Goal: Book appointment/travel/reservation

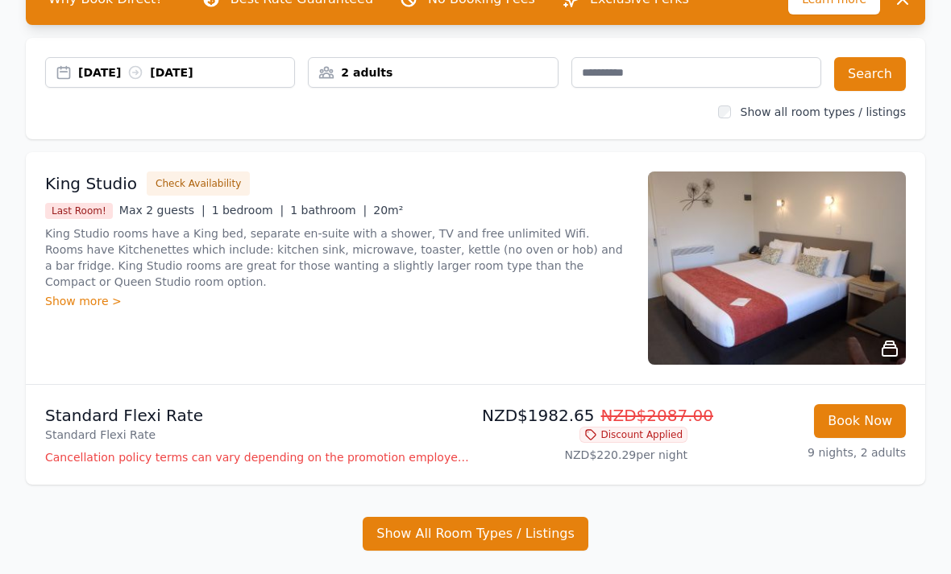
scroll to position [109, 0]
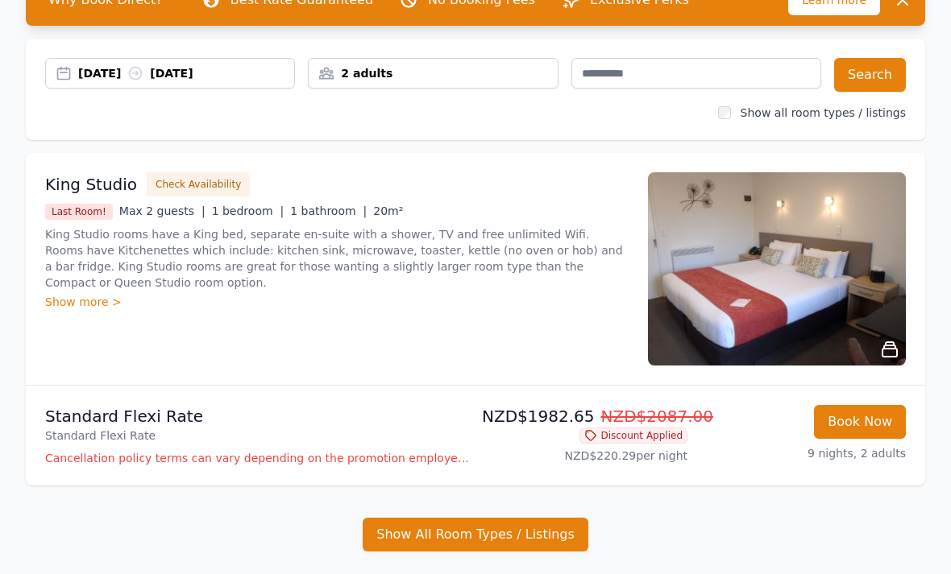
click at [52, 305] on div "Show more >" at bounding box center [336, 303] width 583 height 16
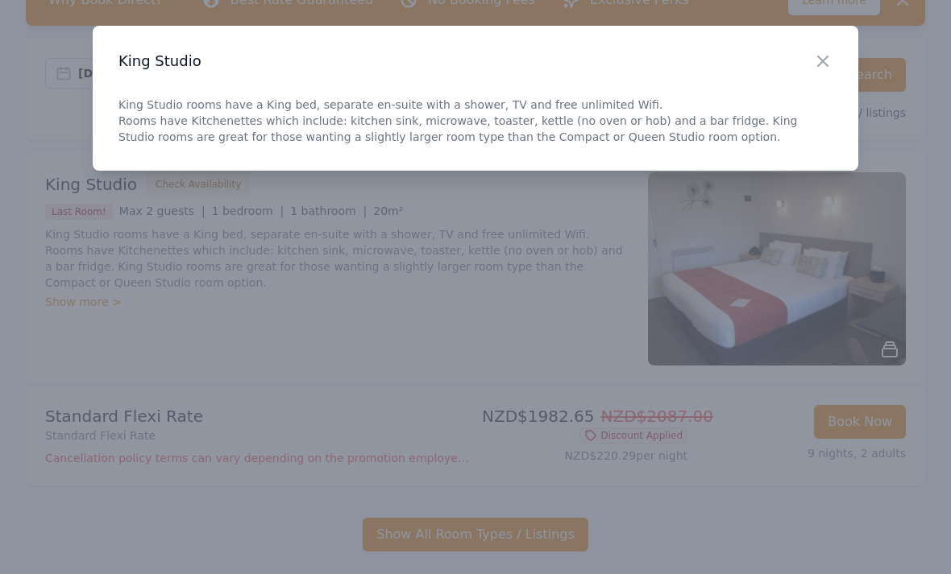
click at [827, 56] on icon "button" at bounding box center [822, 61] width 19 height 19
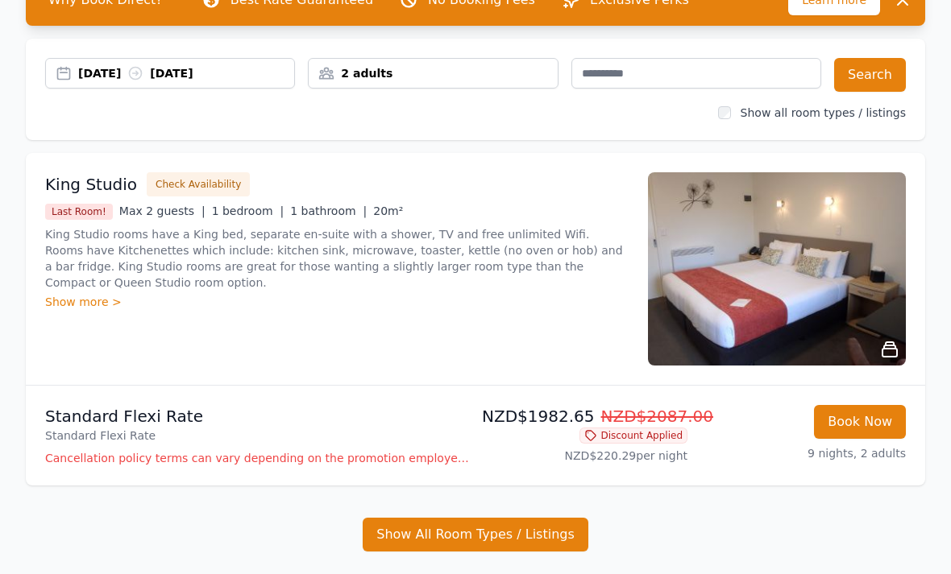
click at [858, 240] on img at bounding box center [777, 268] width 258 height 193
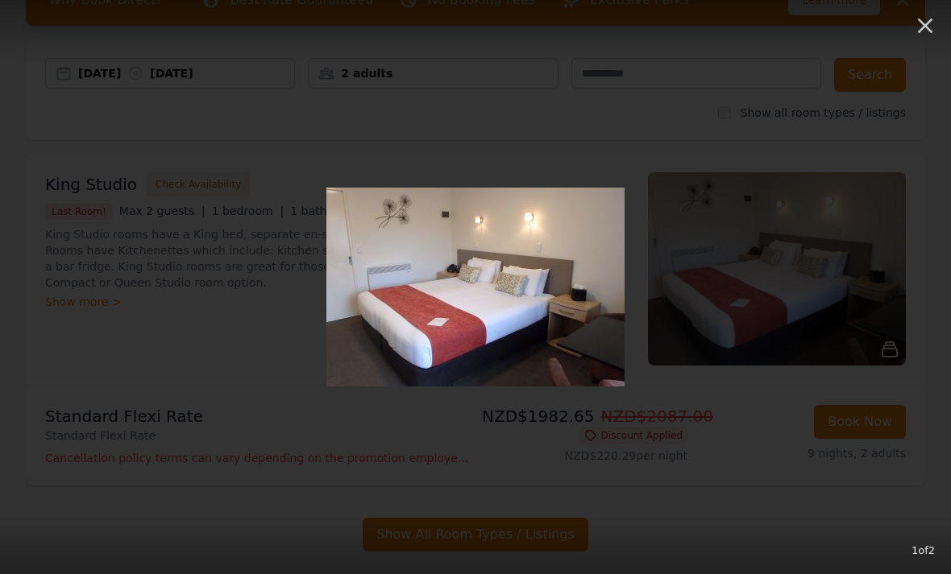
click at [393, 330] on img at bounding box center [475, 287] width 298 height 199
click at [397, 322] on img at bounding box center [475, 287] width 298 height 199
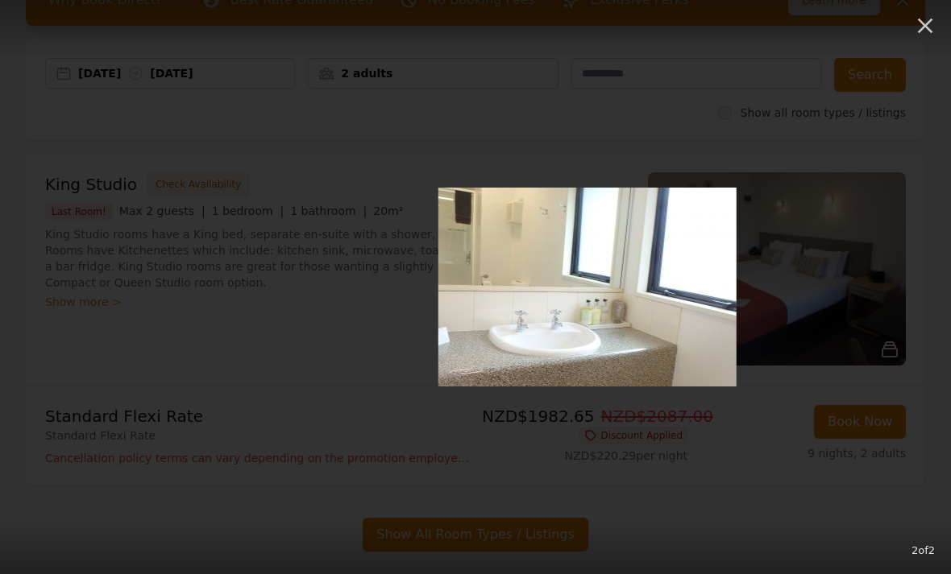
click at [580, 351] on img at bounding box center [587, 287] width 298 height 199
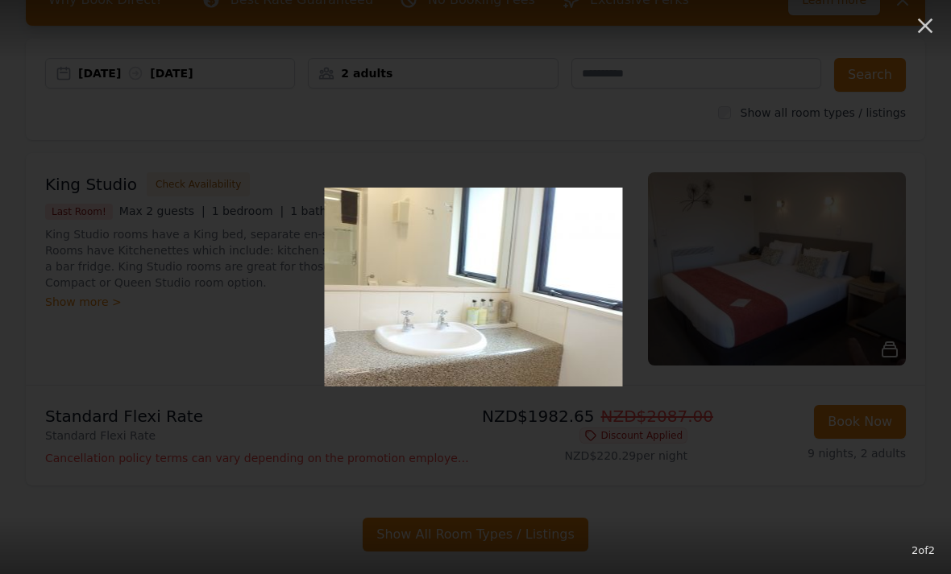
click at [529, 350] on img at bounding box center [473, 287] width 298 height 199
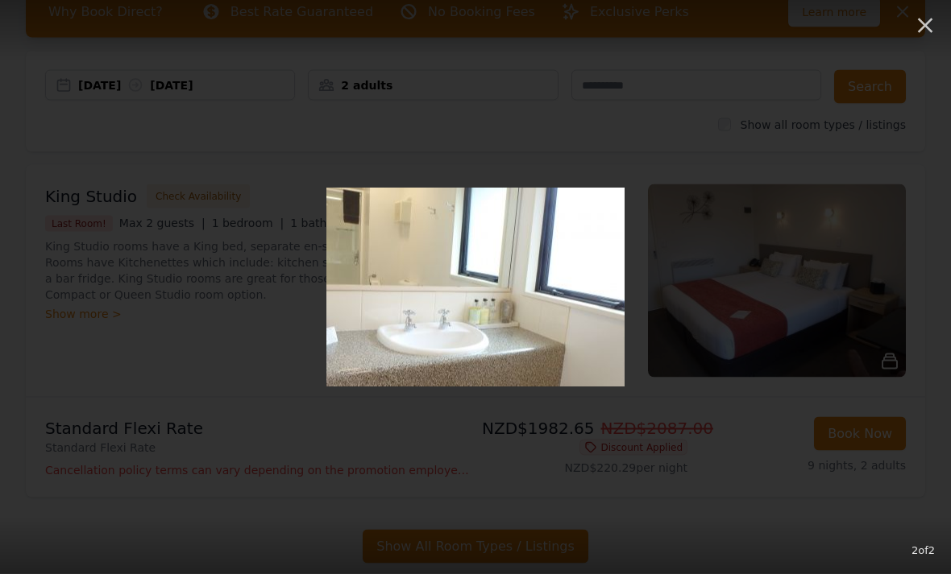
click at [914, 40] on button "button" at bounding box center [924, 25] width 35 height 35
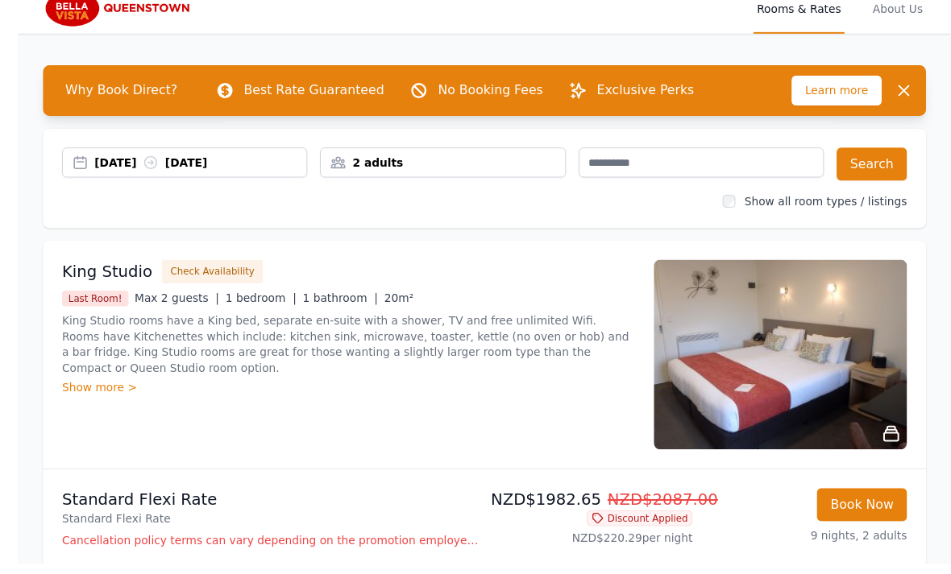
scroll to position [107, 0]
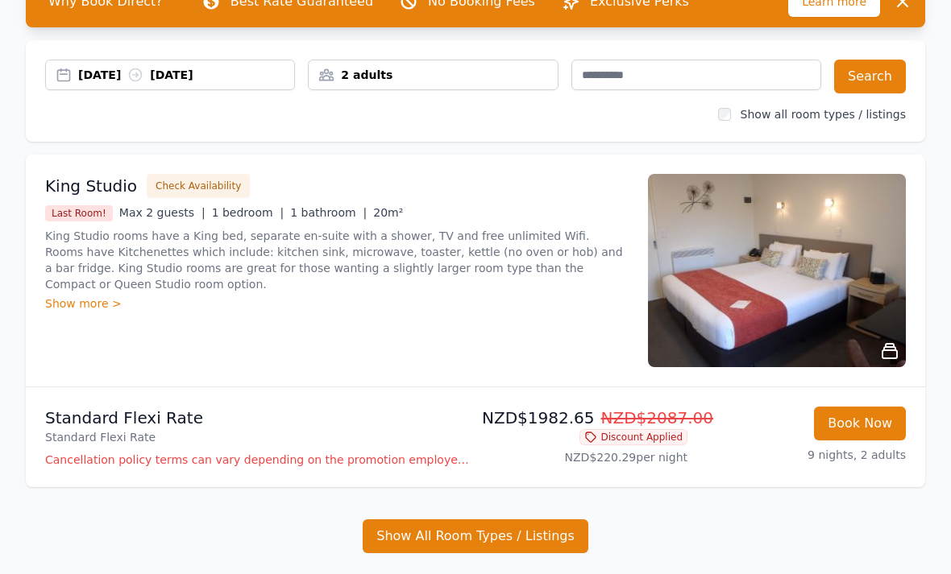
click at [174, 182] on button "Check Availability" at bounding box center [198, 187] width 103 height 24
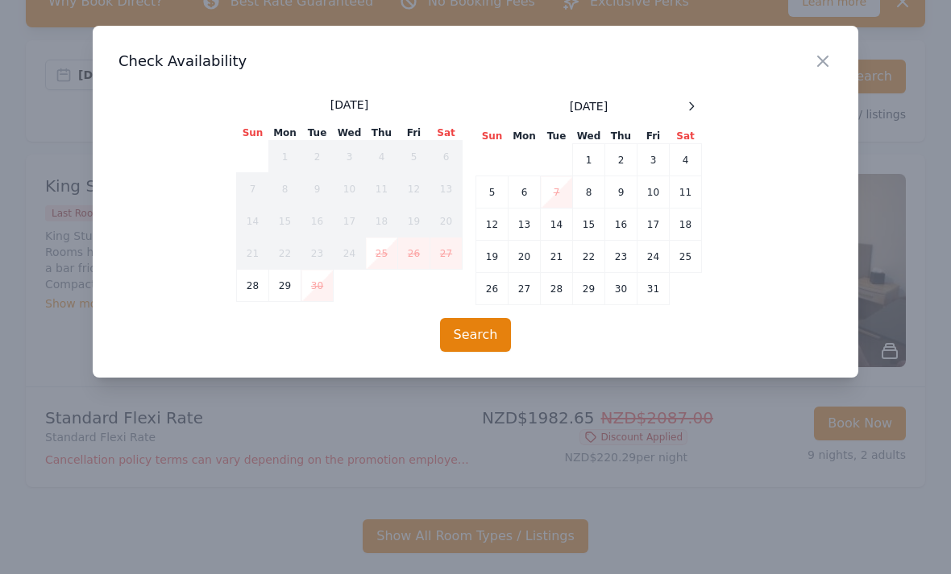
click at [491, 233] on td "12" at bounding box center [492, 225] width 32 height 32
click at [544, 263] on td "21" at bounding box center [557, 257] width 32 height 32
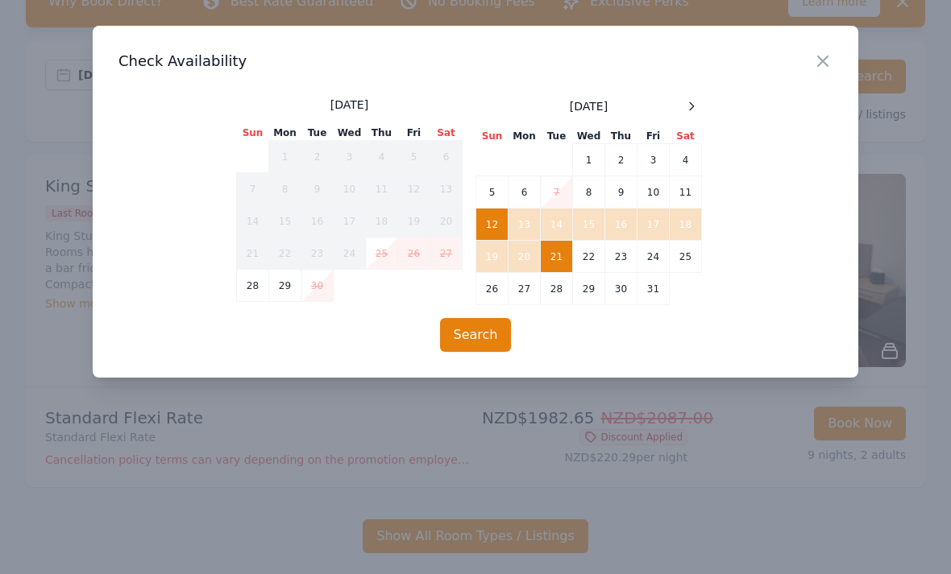
click at [473, 342] on button "Search" at bounding box center [476, 335] width 72 height 34
